Goal: Information Seeking & Learning: Check status

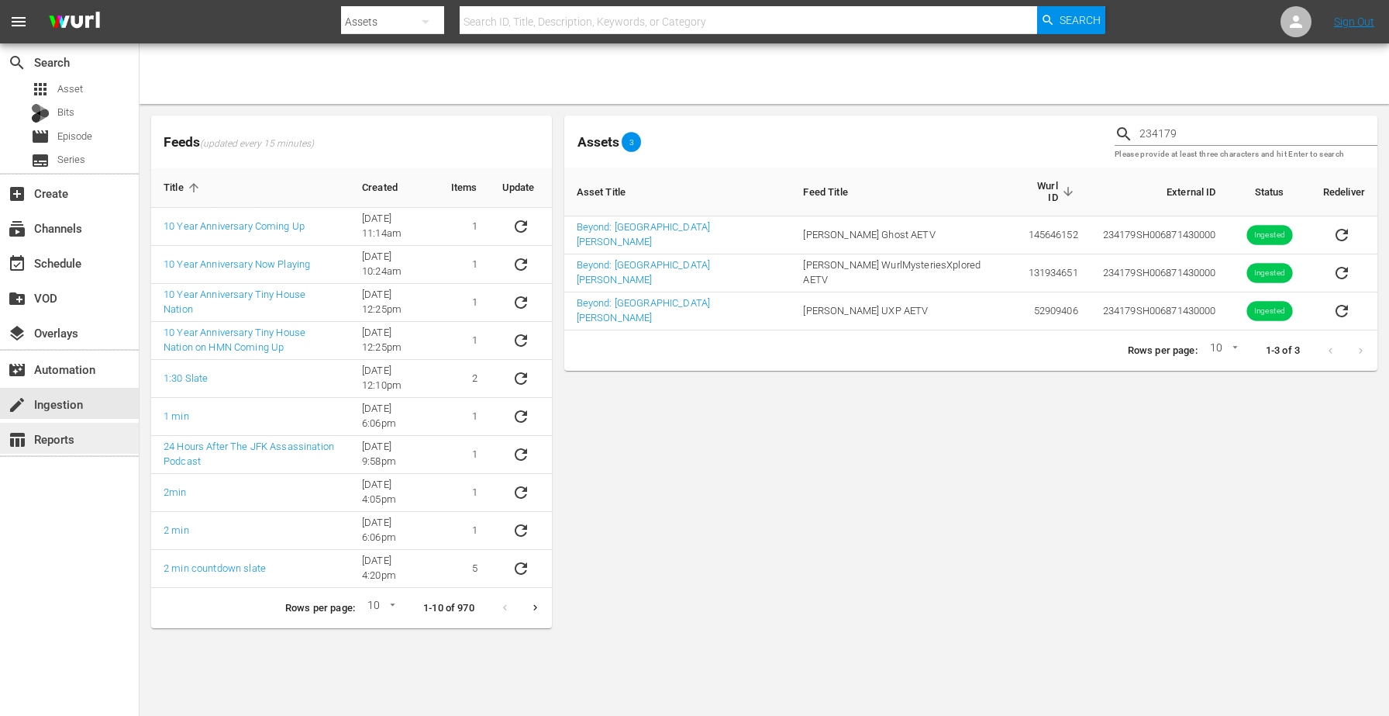
click at [84, 444] on div "table_chart Reports" at bounding box center [69, 437] width 139 height 31
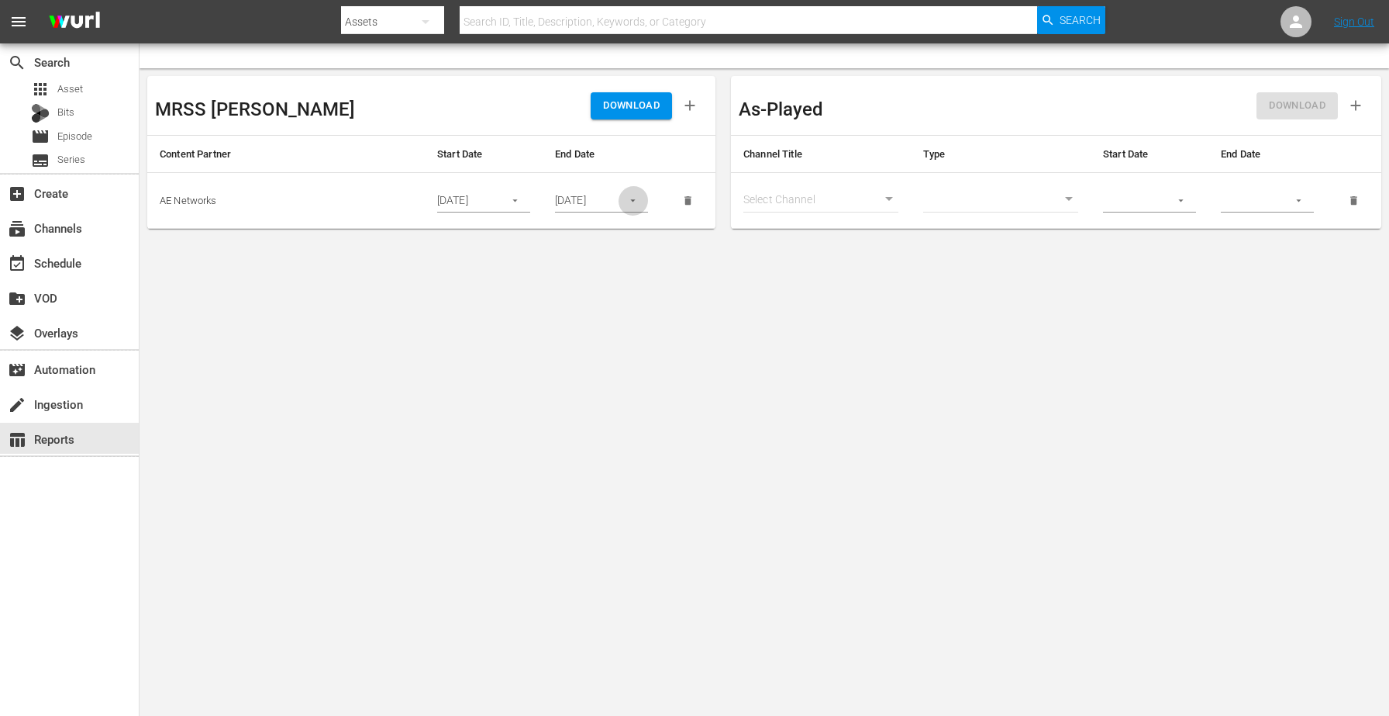
click at [629, 199] on icon "button" at bounding box center [633, 201] width 12 height 12
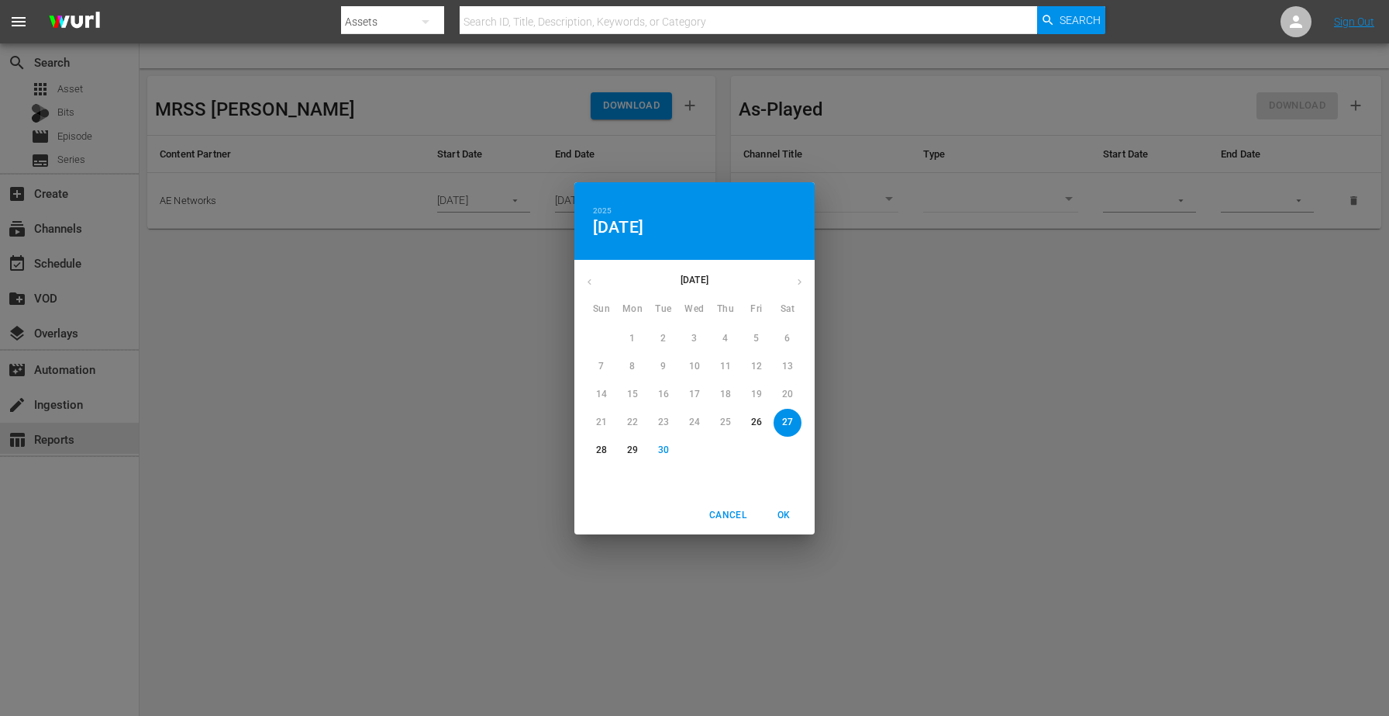
click at [667, 453] on p "30" at bounding box center [663, 449] width 11 height 13
click at [789, 509] on span "OK" at bounding box center [783, 515] width 37 height 16
type input "[DATE]"
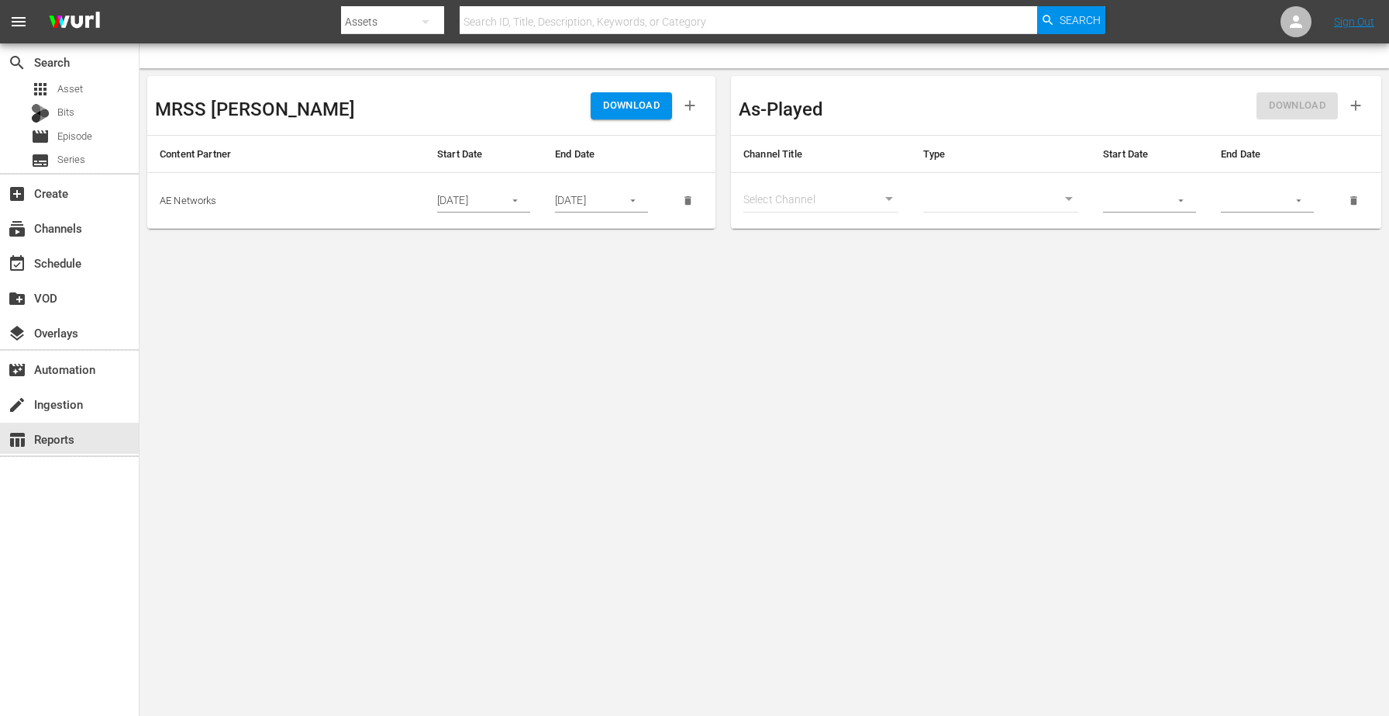
click at [524, 201] on button "button" at bounding box center [515, 200] width 30 height 30
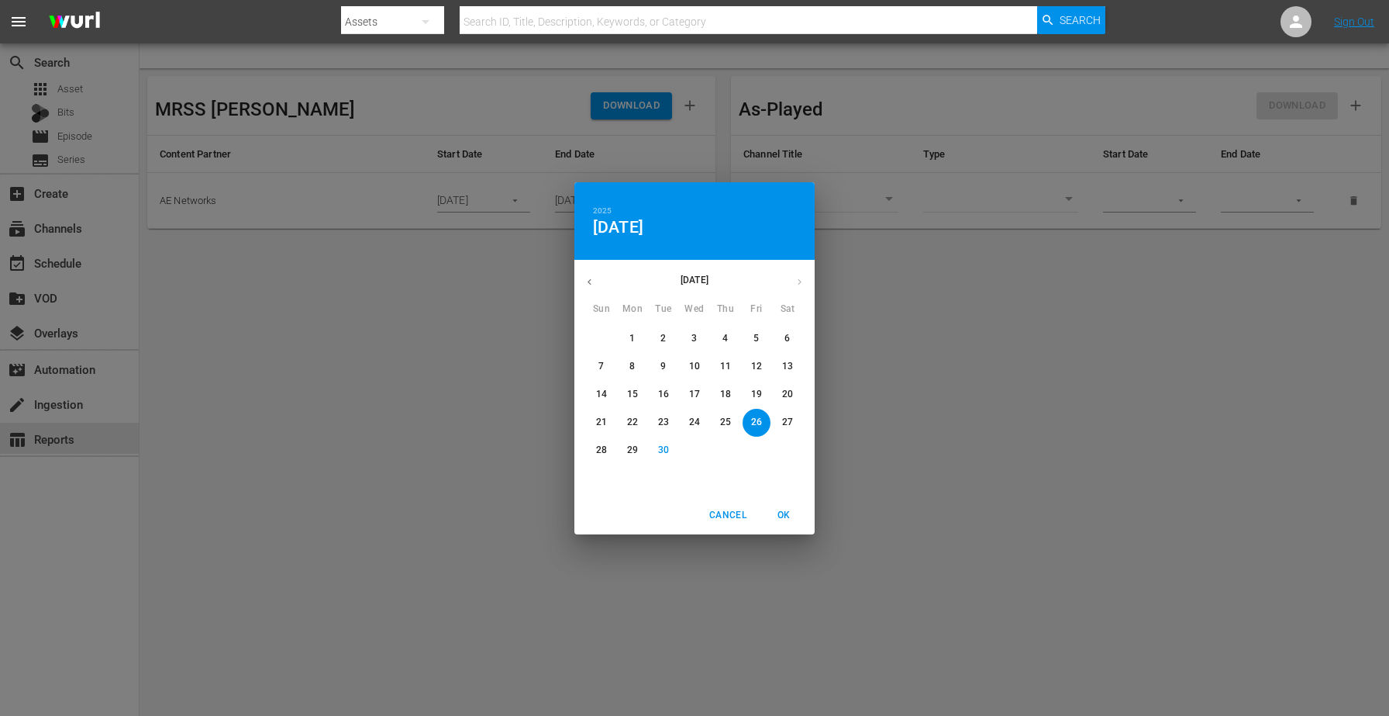
click at [646, 445] on span "29" at bounding box center [633, 449] width 28 height 13
click at [779, 512] on span "OK" at bounding box center [783, 515] width 37 height 16
type input "[DATE]"
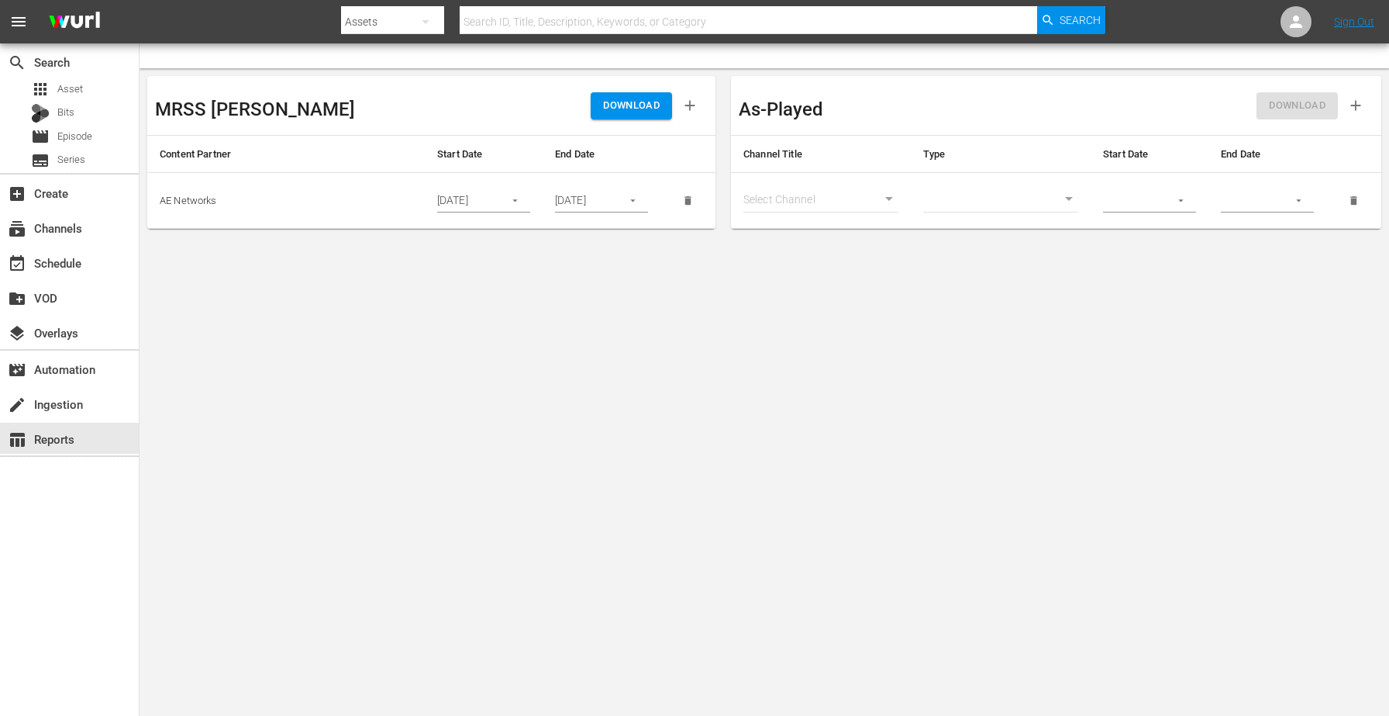
click at [626, 111] on span "DOWNLOAD" at bounding box center [631, 106] width 57 height 18
click at [632, 193] on button "button" at bounding box center [633, 200] width 30 height 30
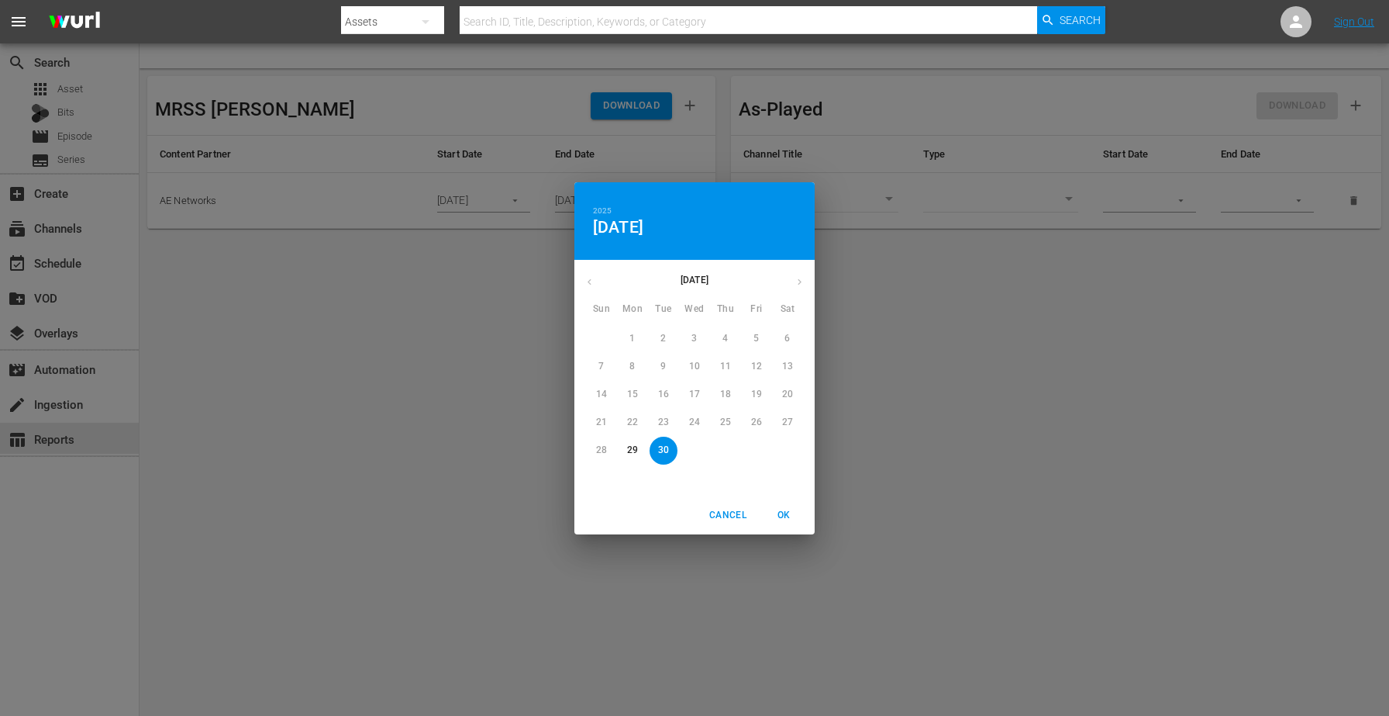
click at [798, 279] on div "[DATE]" at bounding box center [694, 282] width 240 height 30
click at [803, 279] on div "[DATE]" at bounding box center [694, 282] width 240 height 30
click at [800, 279] on div "[DATE]" at bounding box center [694, 282] width 240 height 30
click at [780, 512] on span "OK" at bounding box center [783, 515] width 37 height 16
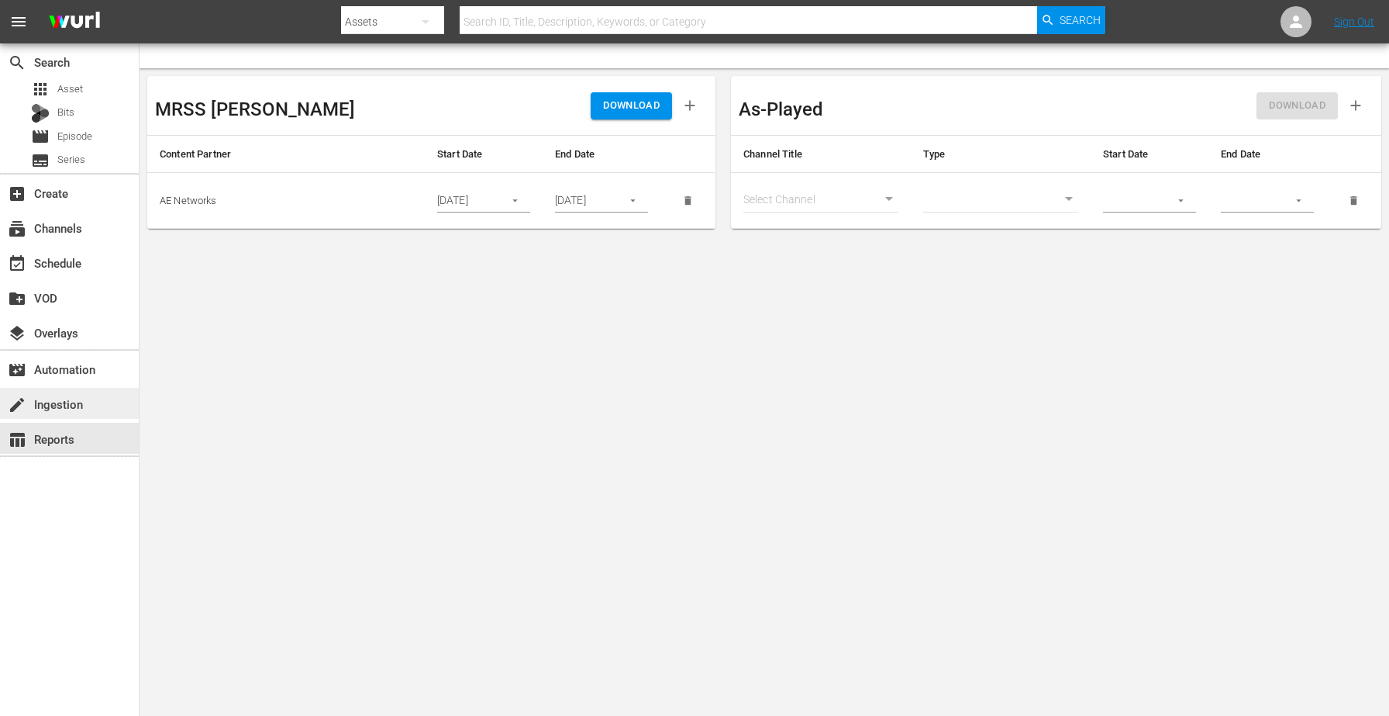
click at [54, 398] on div "create Ingestion" at bounding box center [43, 402] width 87 height 14
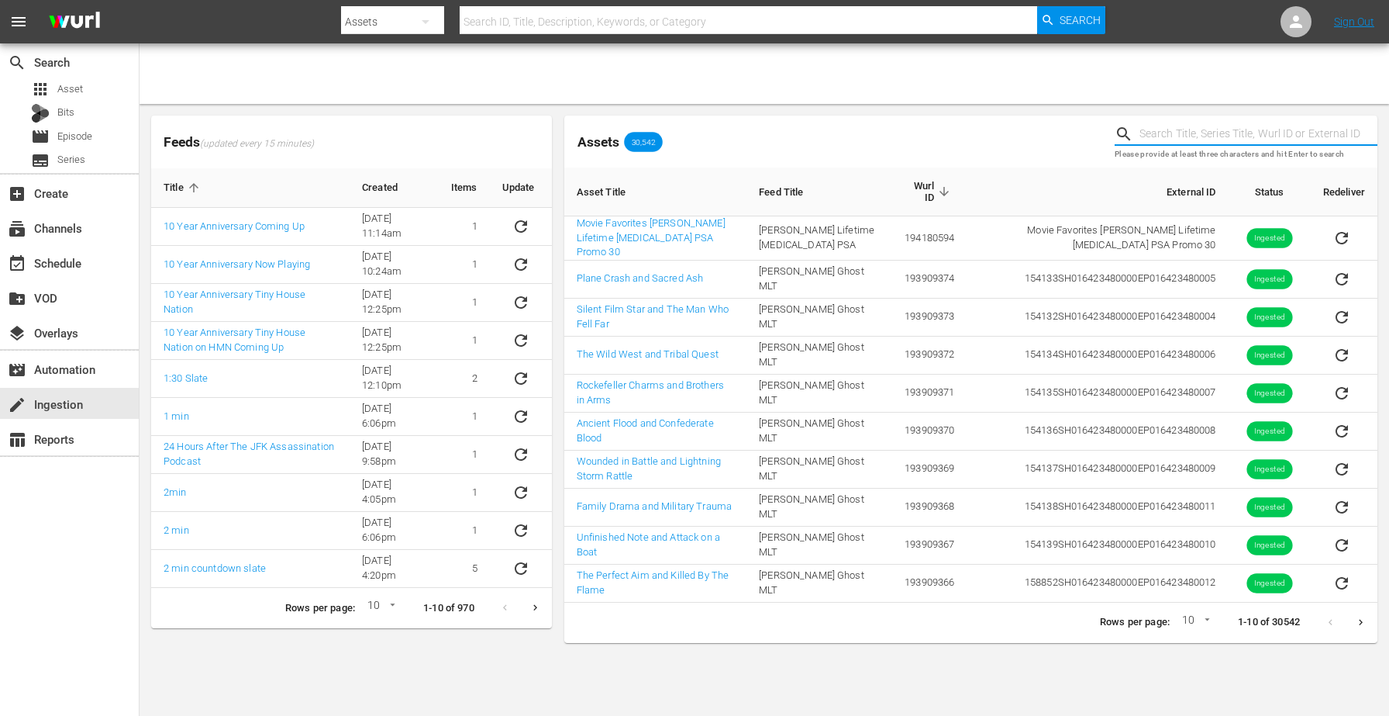
click at [1181, 132] on input "text" at bounding box center [1259, 133] width 238 height 23
paste input "234179"
type input "234179"
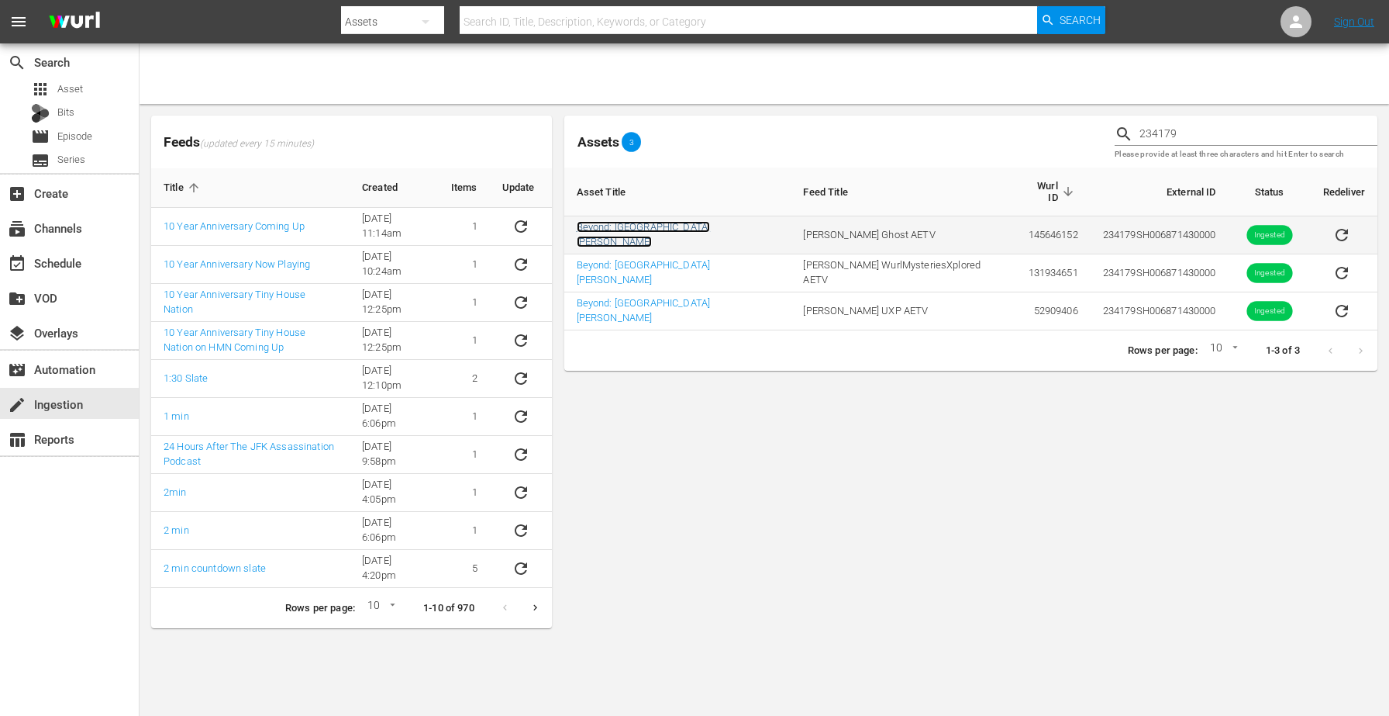
click at [643, 228] on link "Beyond: [GEOGRAPHIC_DATA][PERSON_NAME]" at bounding box center [643, 234] width 133 height 26
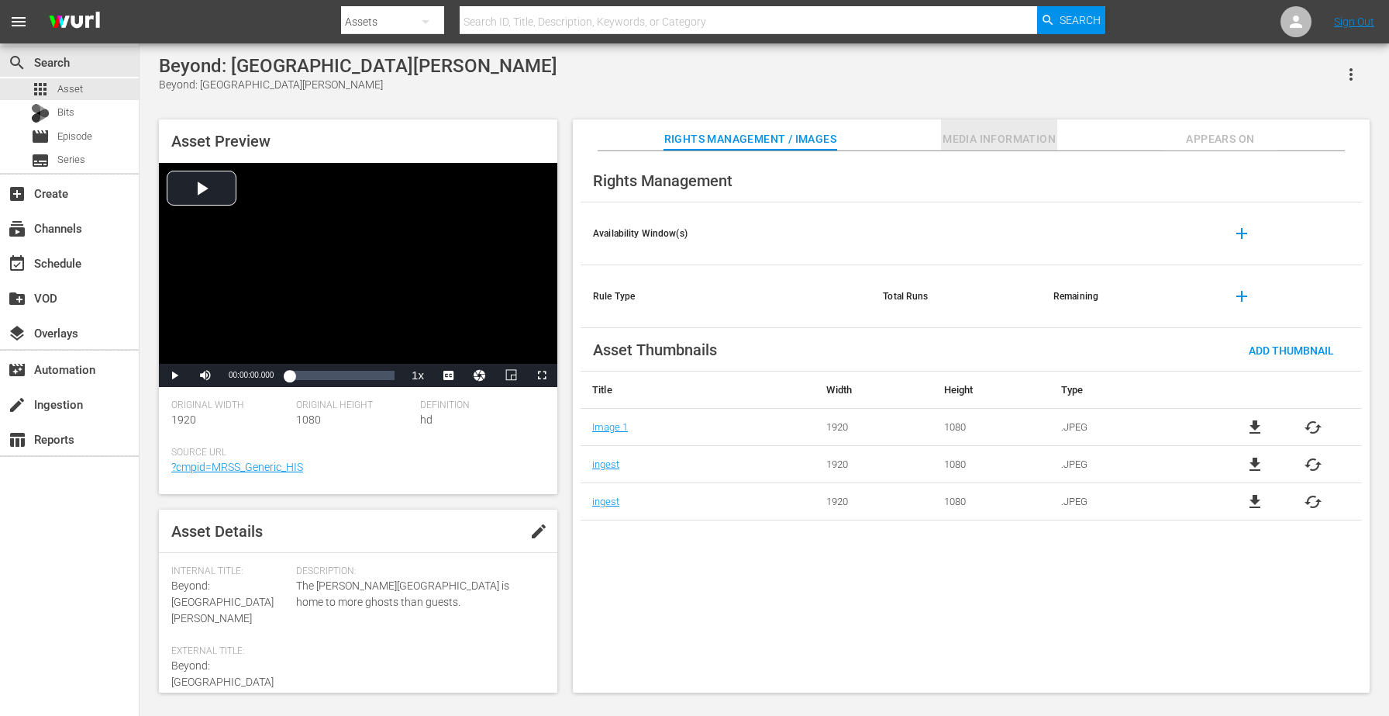
click at [1035, 134] on span "Media Information" at bounding box center [999, 138] width 116 height 19
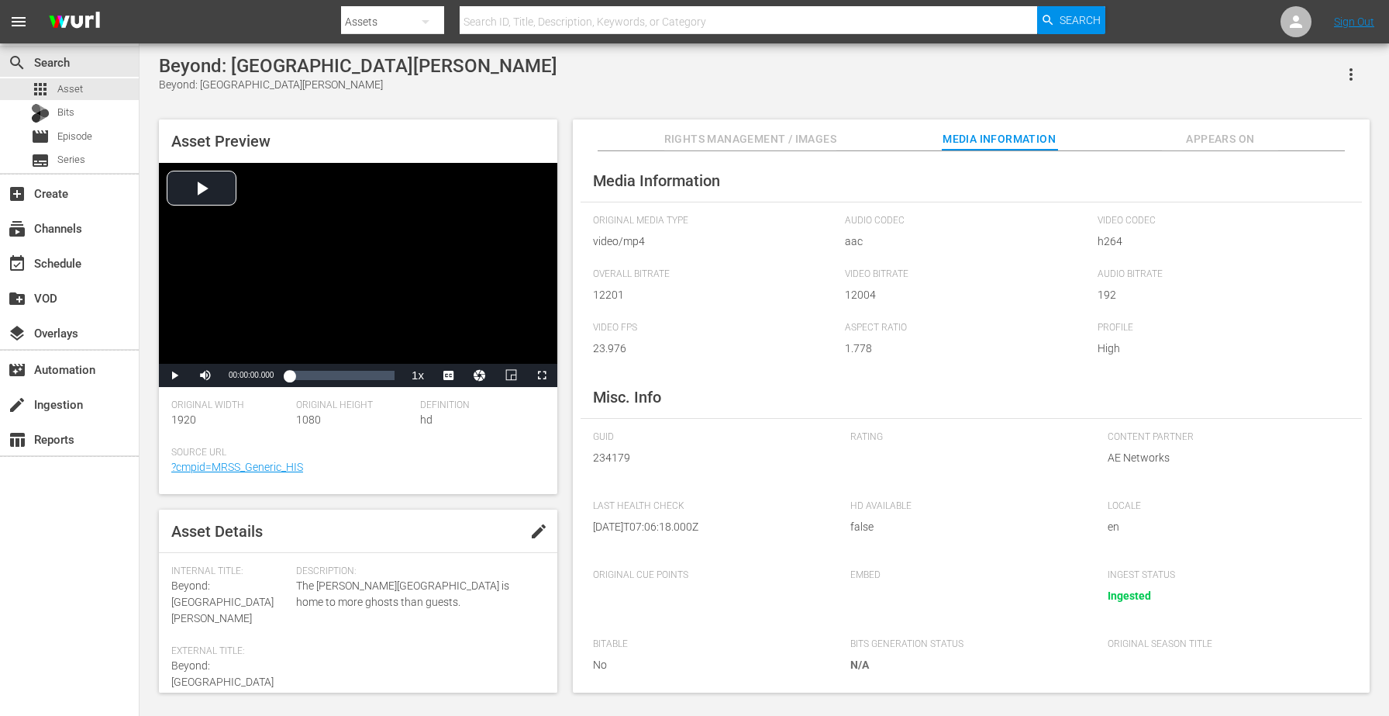
click at [1213, 143] on span "Appears On" at bounding box center [1220, 138] width 116 height 19
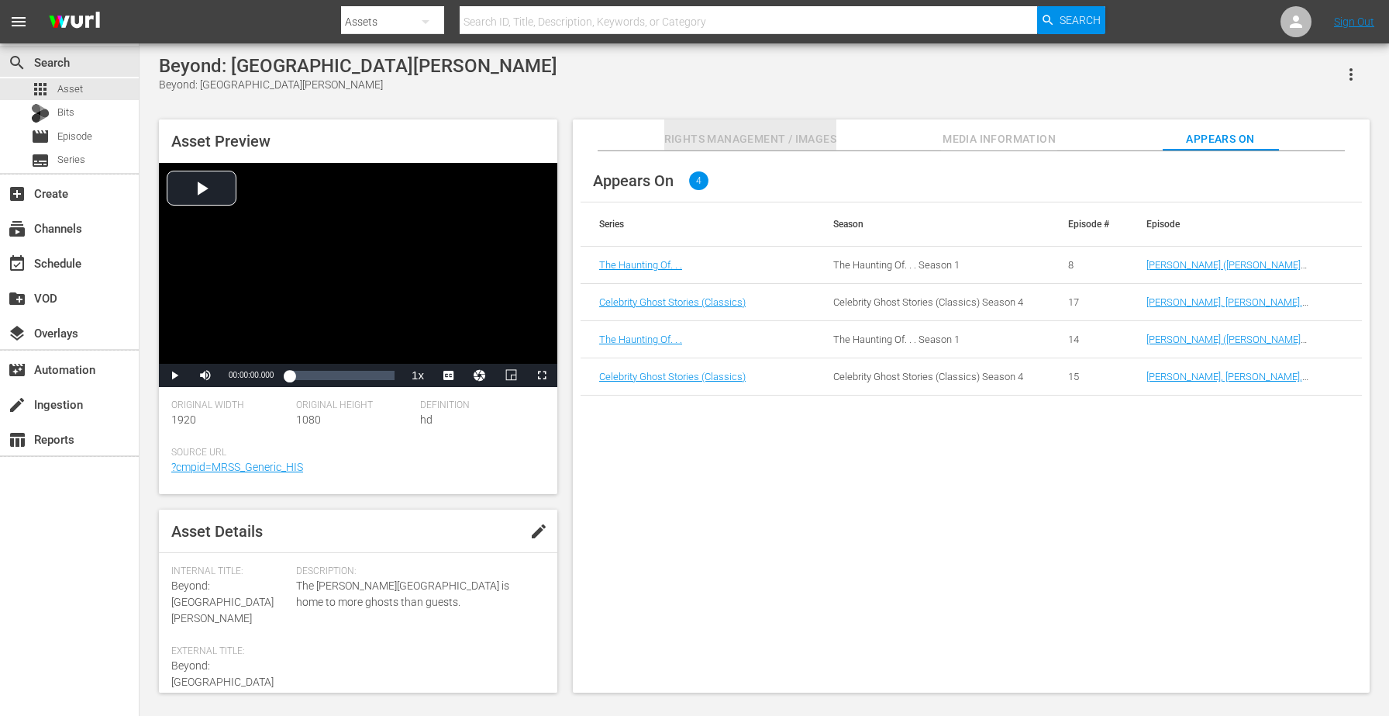
click at [695, 138] on span "Rights Management / Images" at bounding box center [750, 138] width 172 height 19
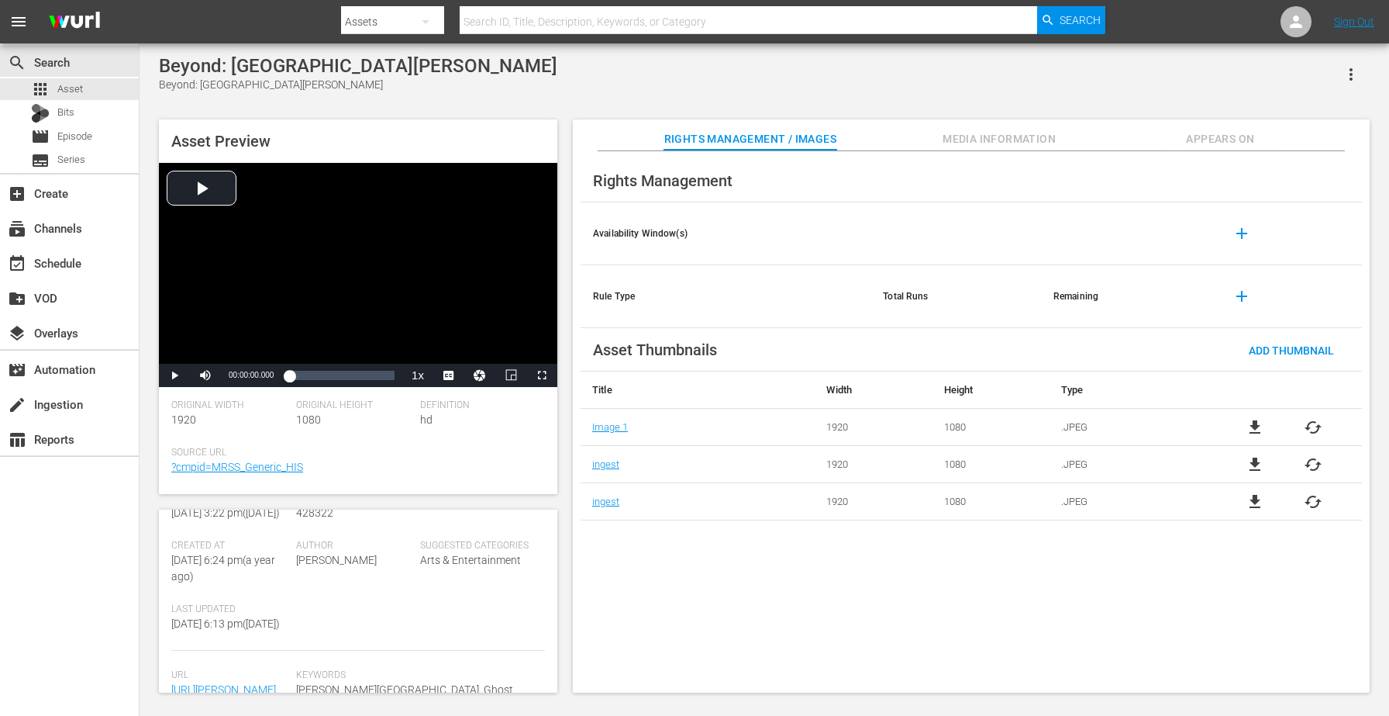
scroll to position [419, 0]
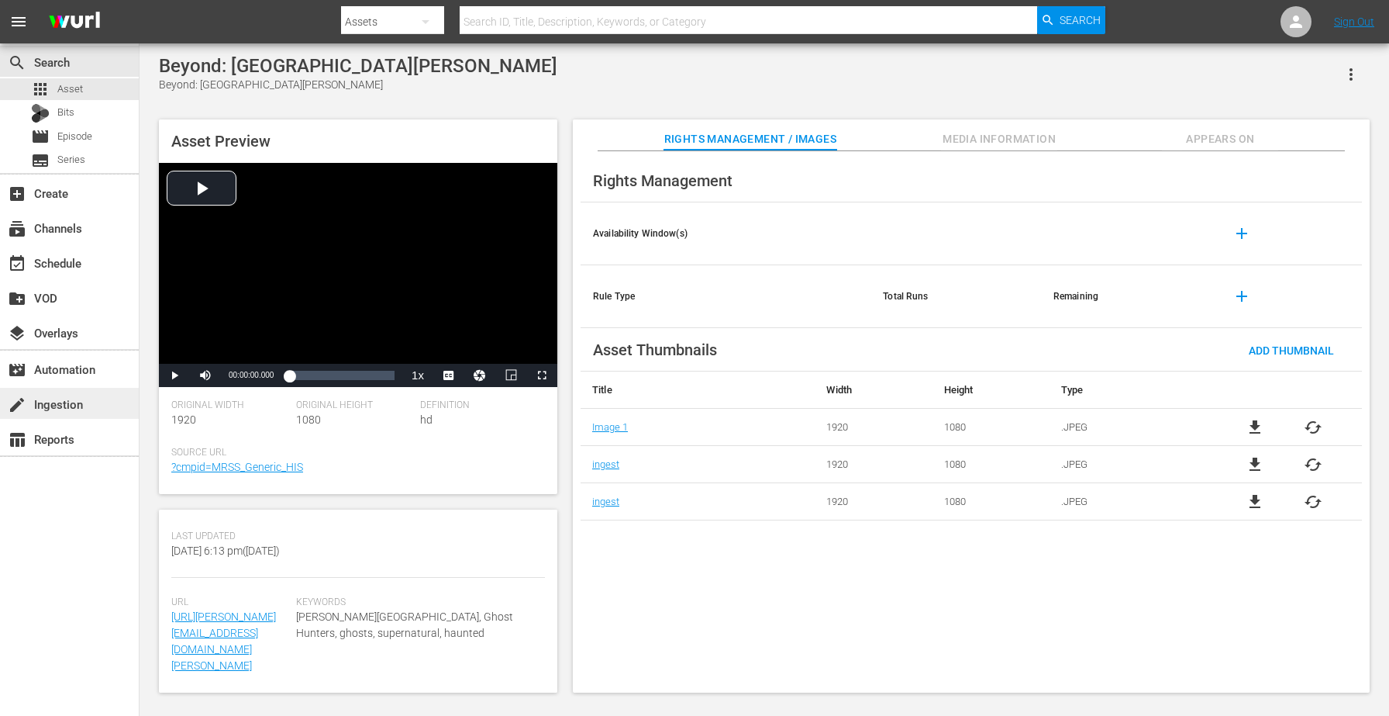
click at [64, 401] on div "create Ingestion" at bounding box center [43, 402] width 87 height 14
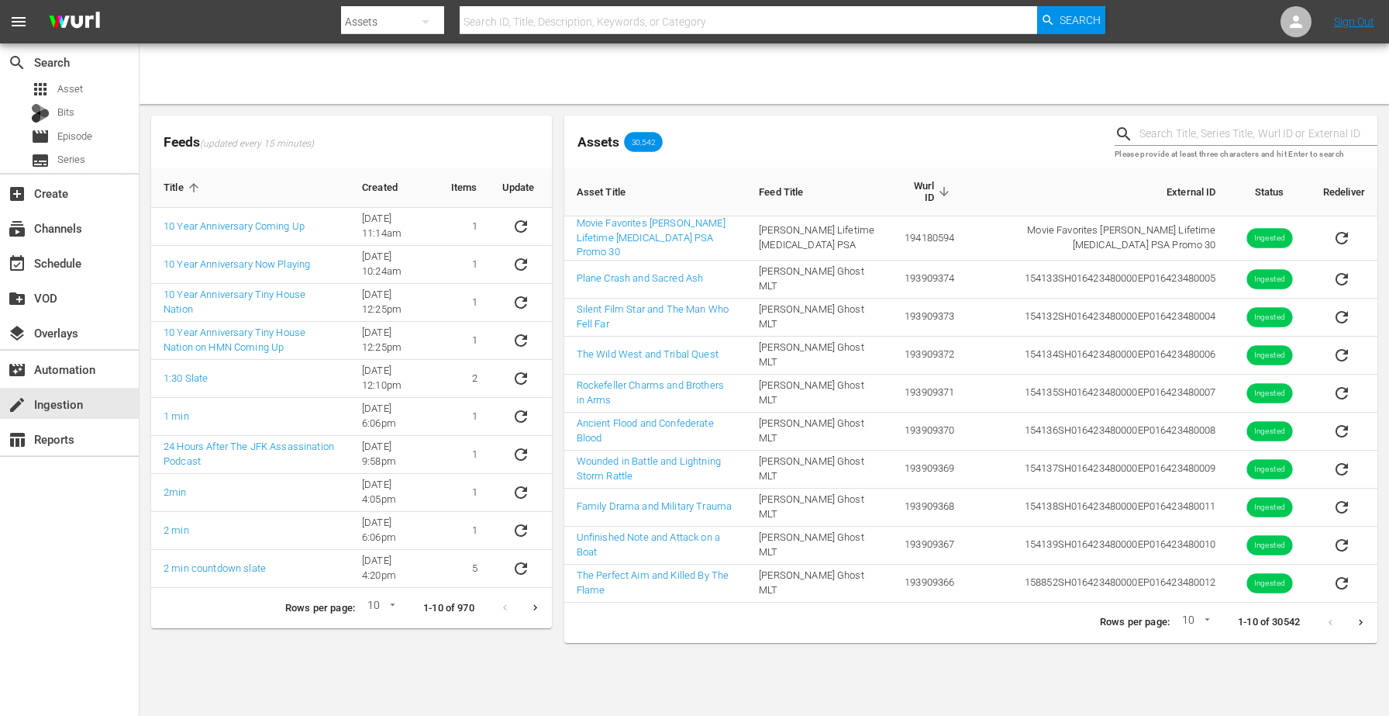
click at [1247, 140] on input "text" at bounding box center [1259, 133] width 238 height 23
paste input "234179"
type input "234179"
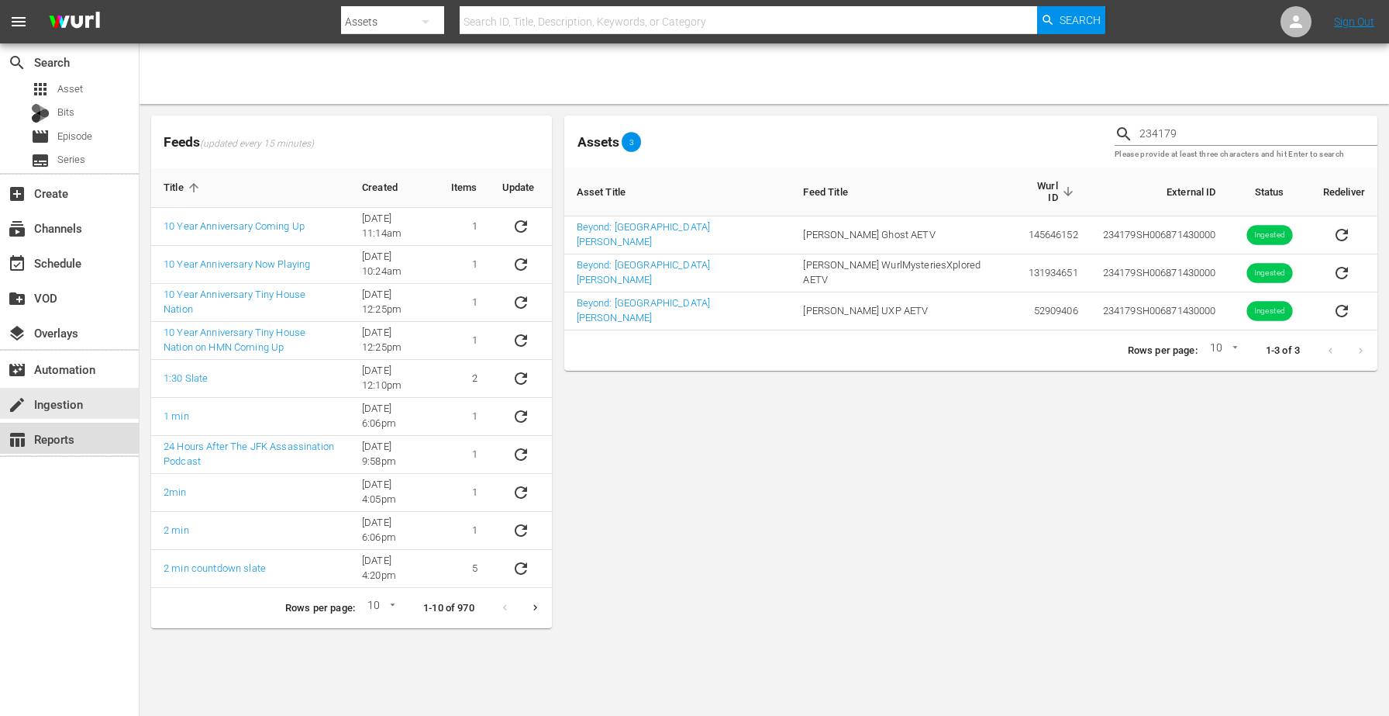
click at [81, 447] on div "table_chart Reports" at bounding box center [69, 437] width 139 height 31
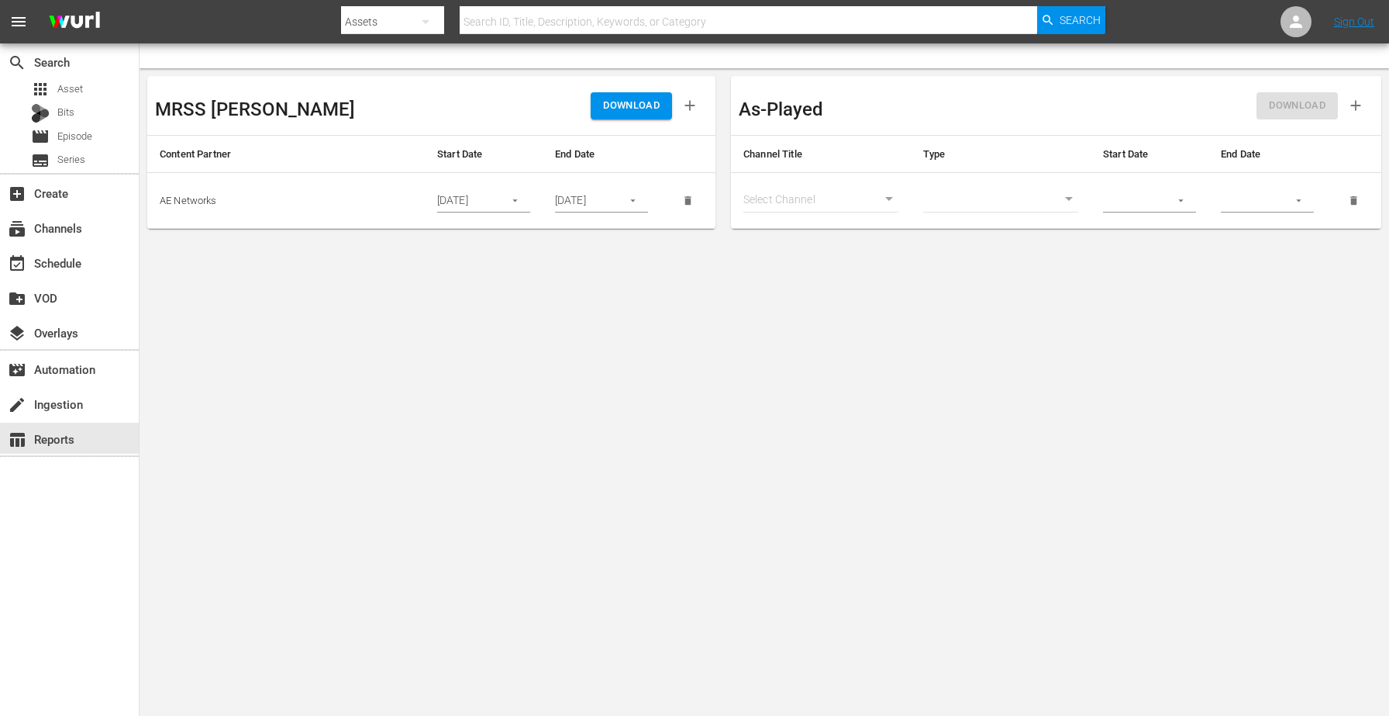
drag, startPoint x: 653, startPoint y: 295, endPoint x: 590, endPoint y: 336, distance: 75.0
click at [645, 295] on body "menu Search By Assets Search ID, Title, Description, Keywords, or Category Sear…" at bounding box center [694, 358] width 1389 height 716
